Goal: Information Seeking & Learning: Learn about a topic

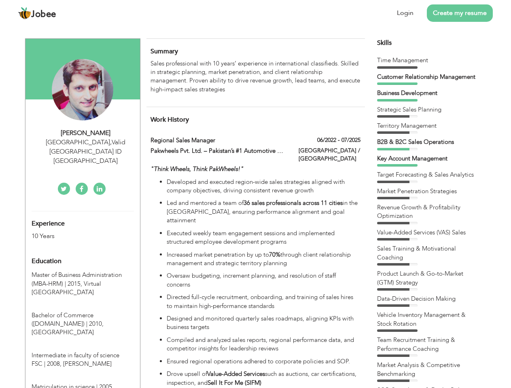
click at [83, 142] on div "[GEOGRAPHIC_DATA] , Valid [GEOGRAPHIC_DATA] ID [GEOGRAPHIC_DATA]" at bounding box center [86, 152] width 108 height 28
click at [86, 133] on div "[PERSON_NAME]" at bounding box center [86, 133] width 108 height 9
click at [86, 142] on div "[GEOGRAPHIC_DATA] , Valid [GEOGRAPHIC_DATA] ID [GEOGRAPHIC_DATA]" at bounding box center [86, 152] width 108 height 28
click at [83, 212] on div "Experience 10 Years" at bounding box center [72, 226] width 95 height 29
click at [73, 232] on div "10 Years" at bounding box center [73, 236] width 83 height 9
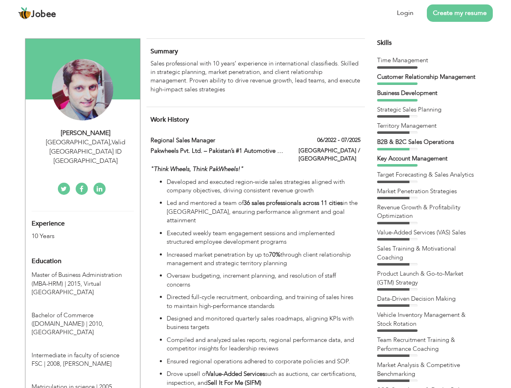
click at [83, 253] on div "Education" at bounding box center [72, 261] width 95 height 16
click at [83, 271] on span "Master of Business Administration (MBA-HRM) | 2015," at bounding box center [77, 279] width 90 height 17
click at [83, 312] on span "Bachelor of Commerce ([DOMAIN_NAME]) | 2010," at bounding box center [68, 320] width 72 height 17
click at [83, 352] on span "Intermediate in faculty of science FSC | 2008," at bounding box center [76, 360] width 88 height 17
click at [83, 383] on span "Matriculation in science | 2005," at bounding box center [73, 387] width 82 height 8
